Goal: Task Accomplishment & Management: Use online tool/utility

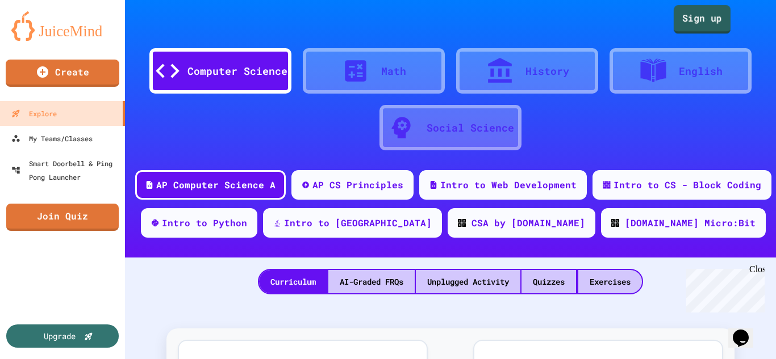
click at [718, 18] on link "Sign up" at bounding box center [702, 19] width 57 height 28
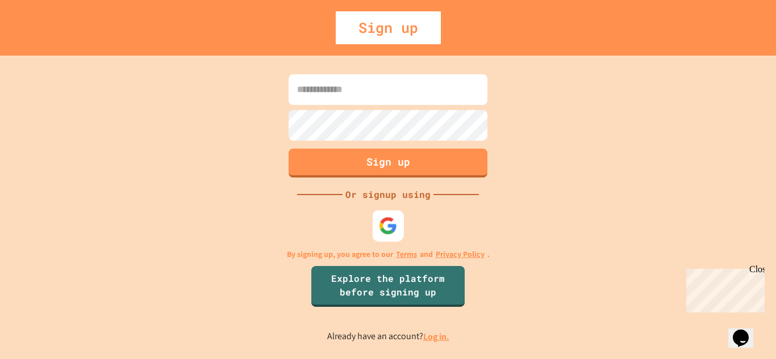
click at [393, 220] on img at bounding box center [388, 225] width 19 height 19
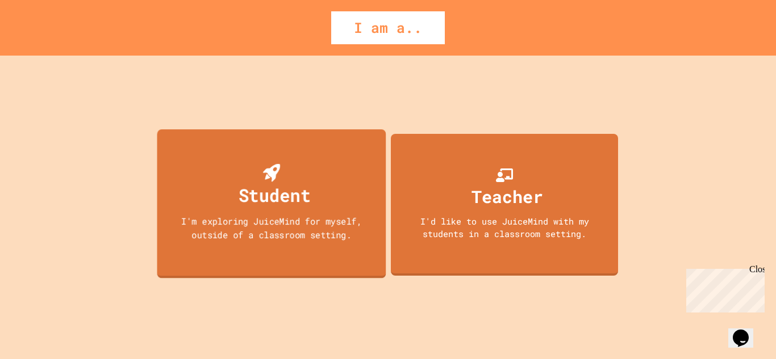
click at [325, 156] on div "Student I'm exploring JuiceMind for myself, outside of a classroom setting." at bounding box center [271, 203] width 229 height 149
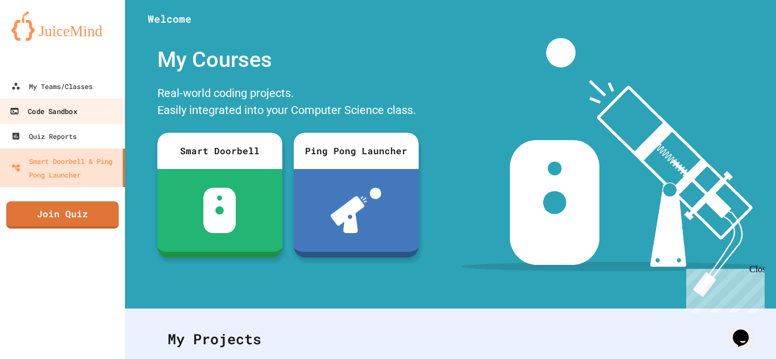
click at [103, 115] on link "Code Sandbox" at bounding box center [62, 111] width 129 height 26
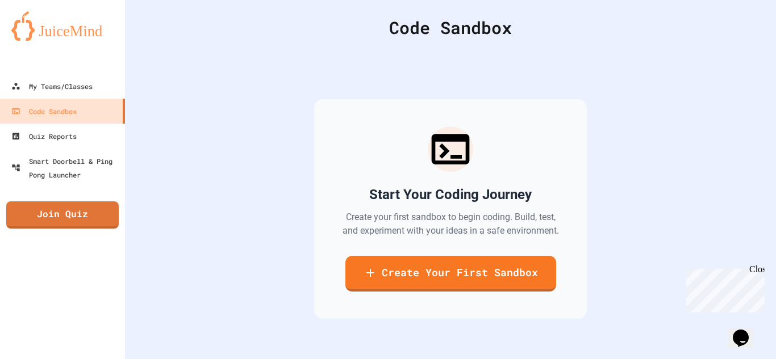
scroll to position [27, 0]
